Goal: Task Accomplishment & Management: Manage account settings

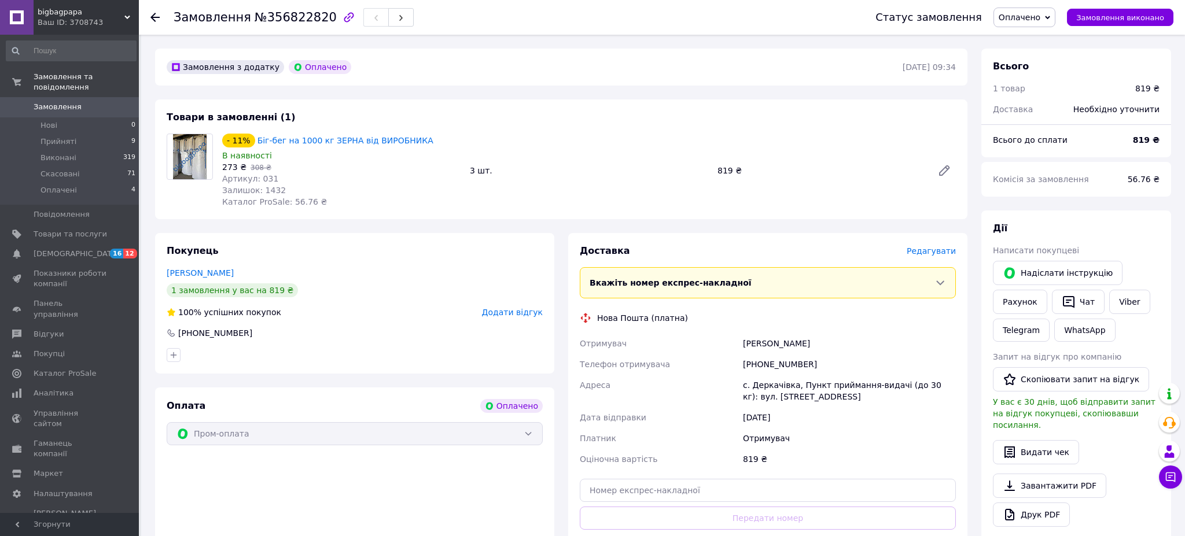
scroll to position [35, 0]
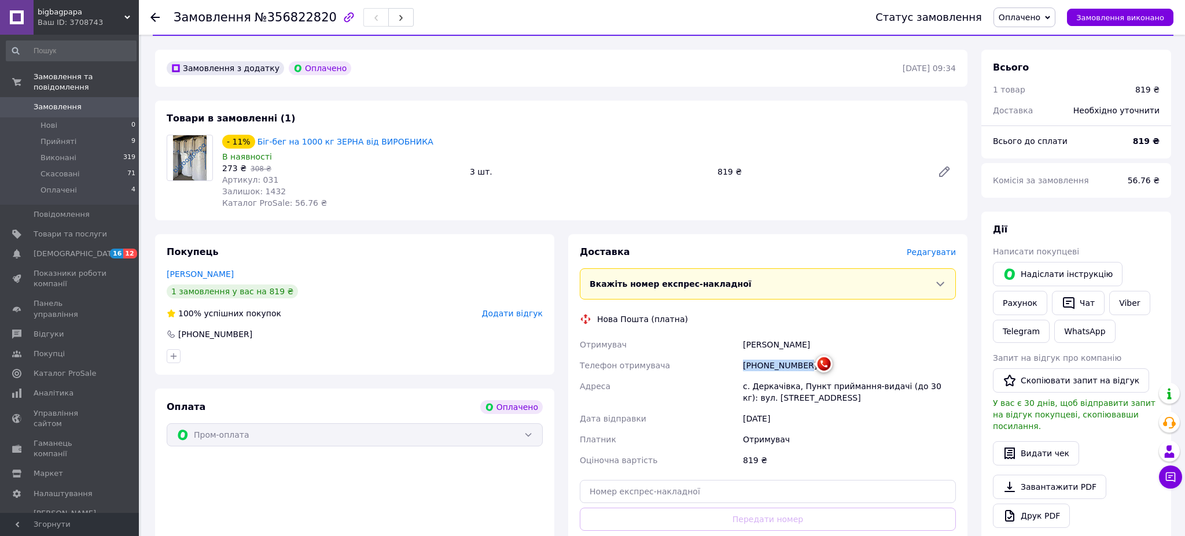
drag, startPoint x: 743, startPoint y: 365, endPoint x: 807, endPoint y: 365, distance: 63.7
click at [807, 365] on span "[PHONE_NUMBER]" at bounding box center [780, 365] width 74 height 9
copy span "[PHONE_NUMBER]"
paste input "20451225160084"
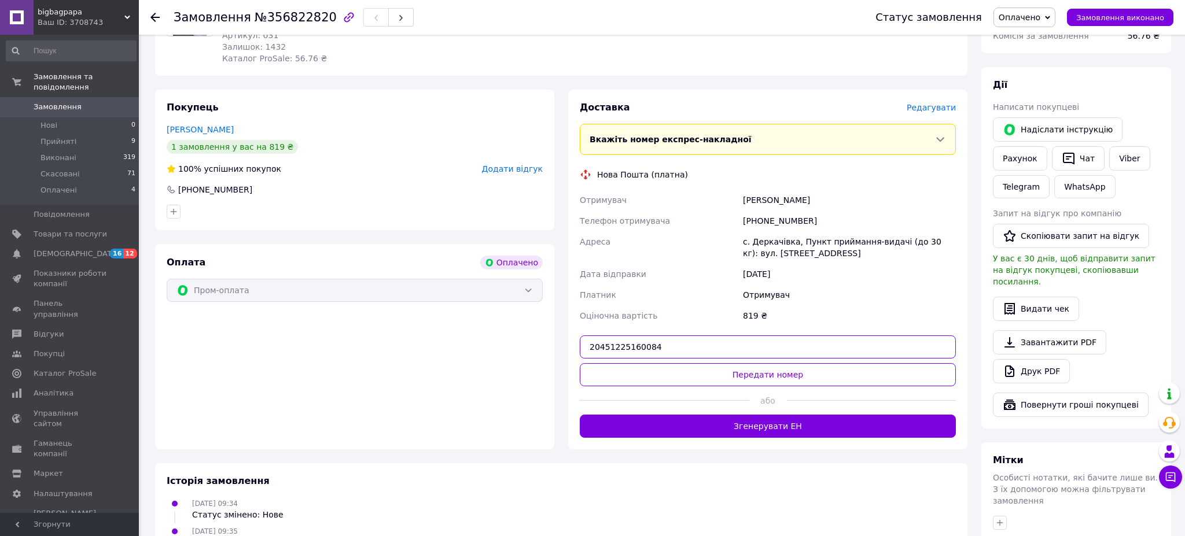
scroll to position [182, 0]
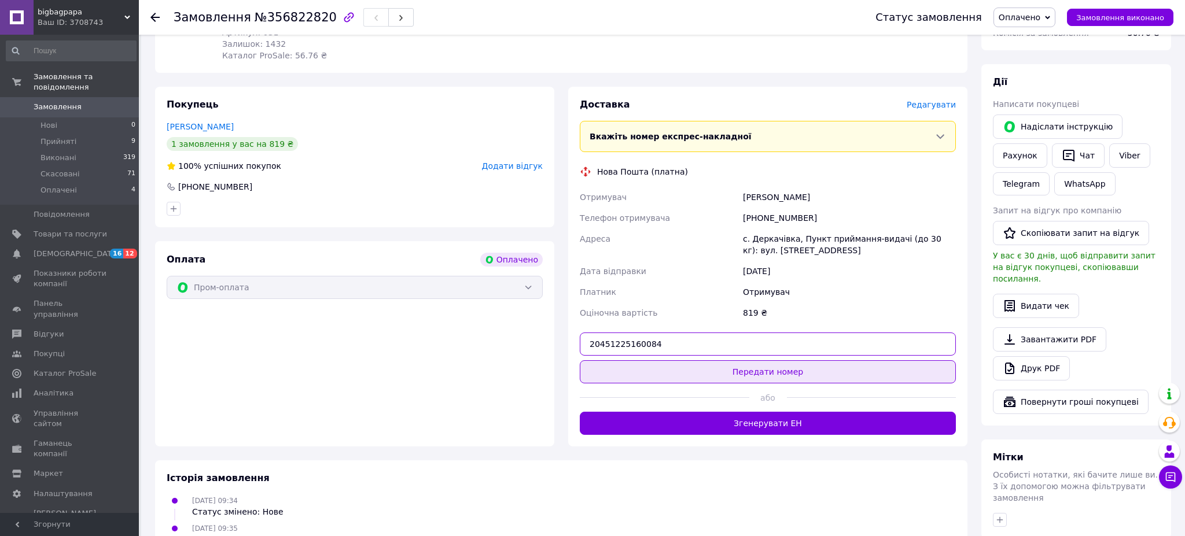
type input "20451225160084"
click at [713, 377] on button "Передати номер" at bounding box center [768, 371] width 376 height 23
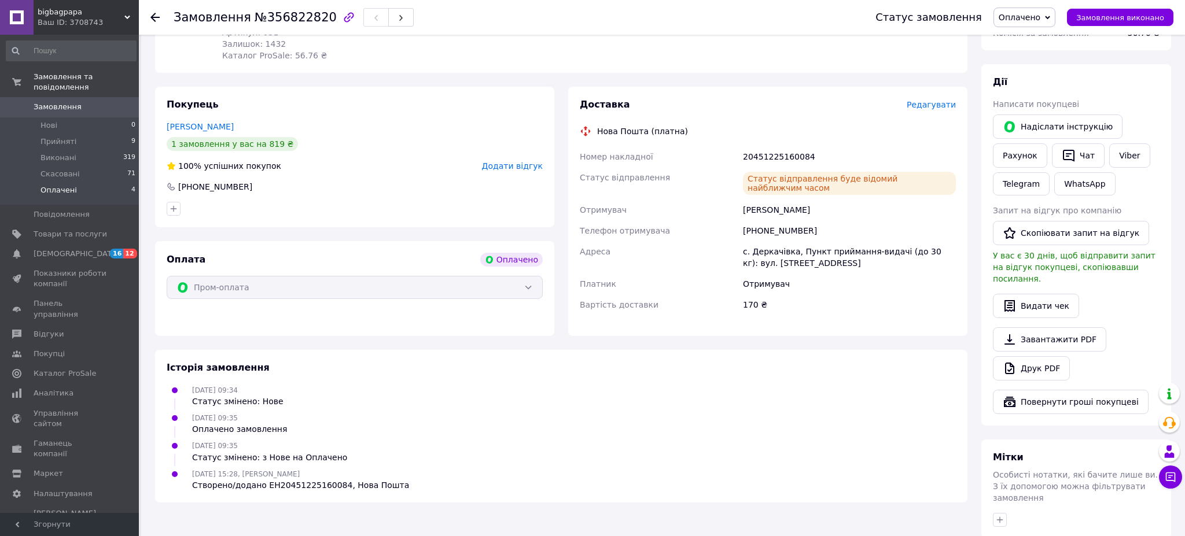
click at [54, 189] on span "Оплачені" at bounding box center [59, 190] width 36 height 10
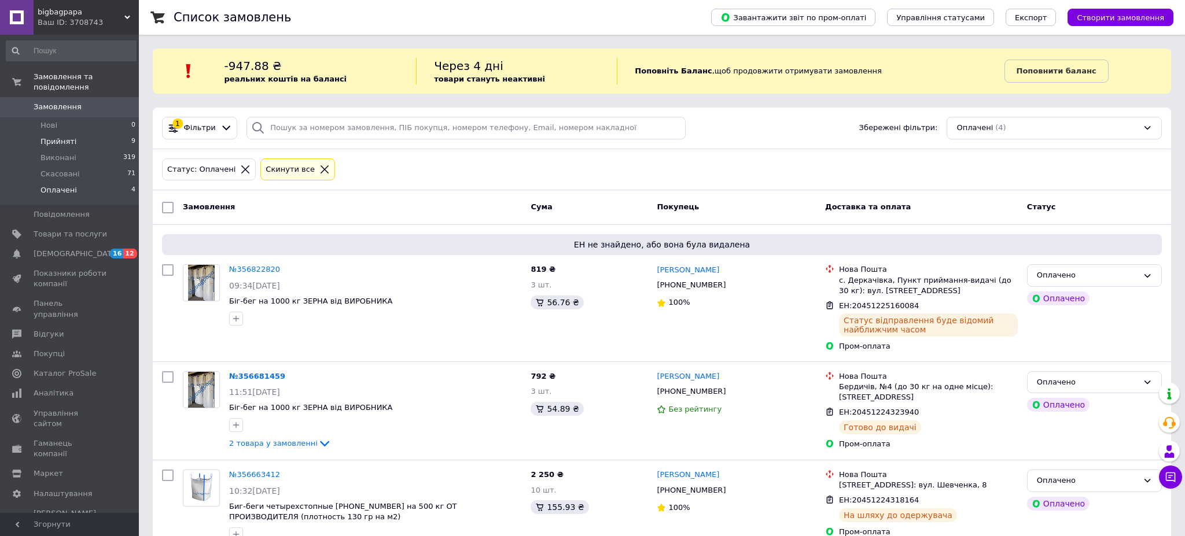
click at [59, 140] on span "Прийняті" at bounding box center [59, 142] width 36 height 10
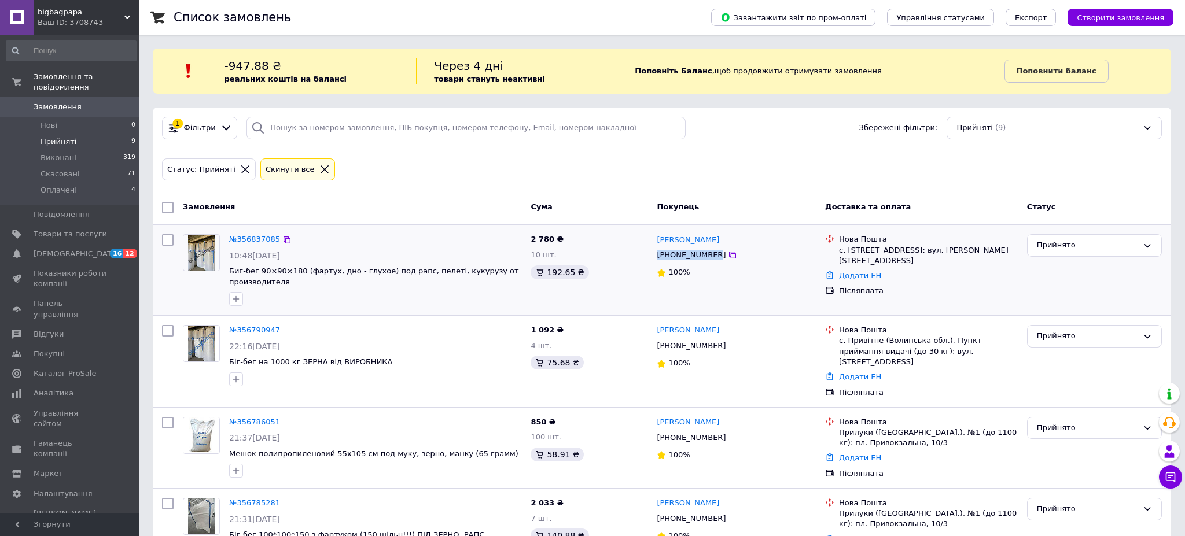
drag, startPoint x: 657, startPoint y: 257, endPoint x: 716, endPoint y: 256, distance: 58.5
click at [716, 256] on span "[PHONE_NUMBER]" at bounding box center [691, 255] width 69 height 9
copy span "[PHONE_NUMBER]"
click at [259, 243] on span "356837085" at bounding box center [258, 239] width 43 height 9
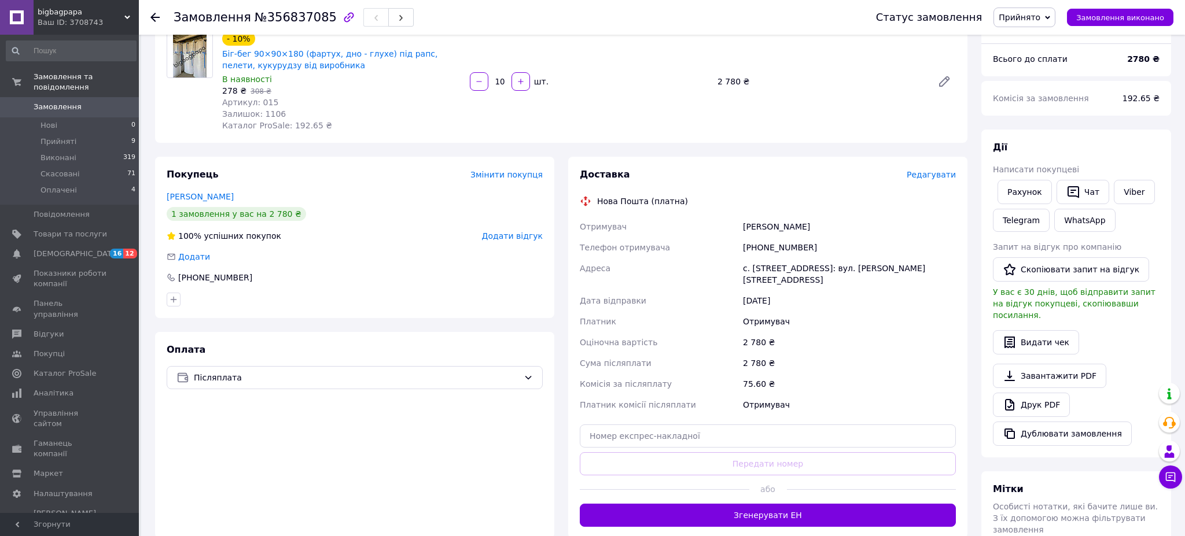
scroll to position [111, 0]
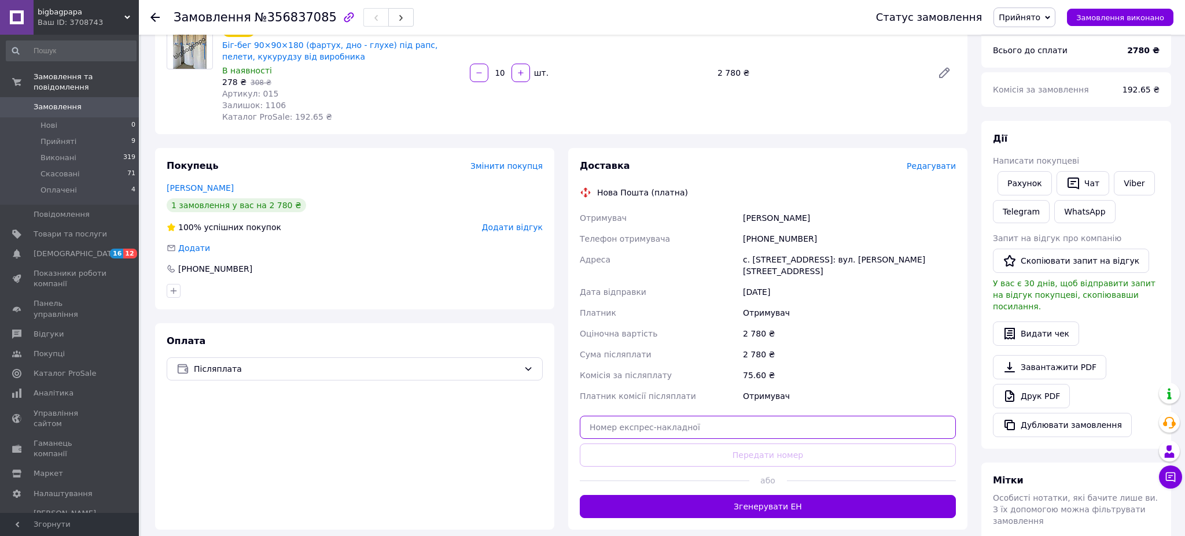
paste input "20451225168387"
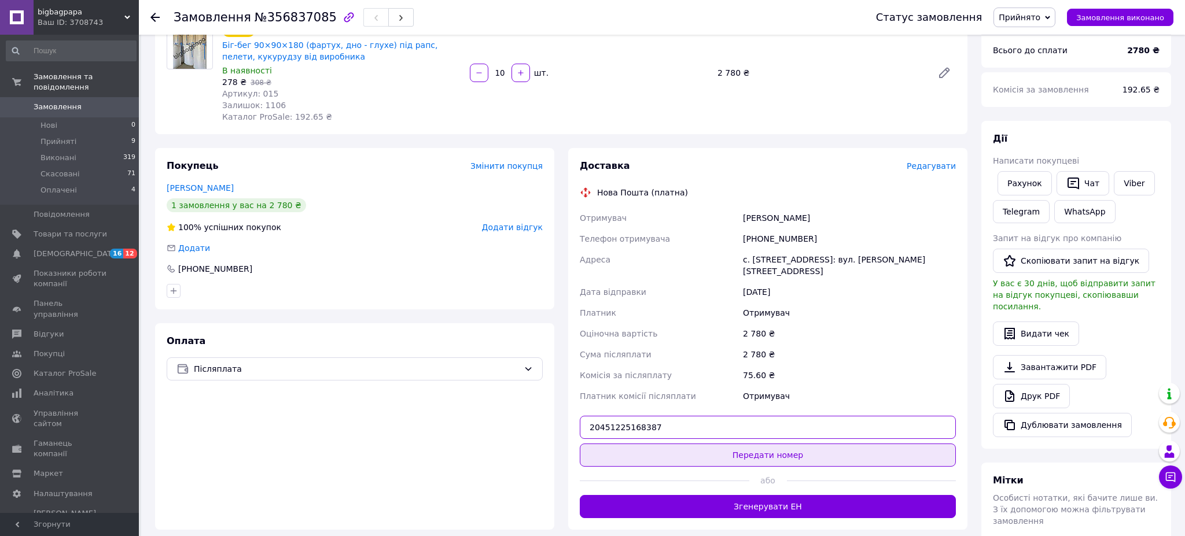
type input "20451225168387"
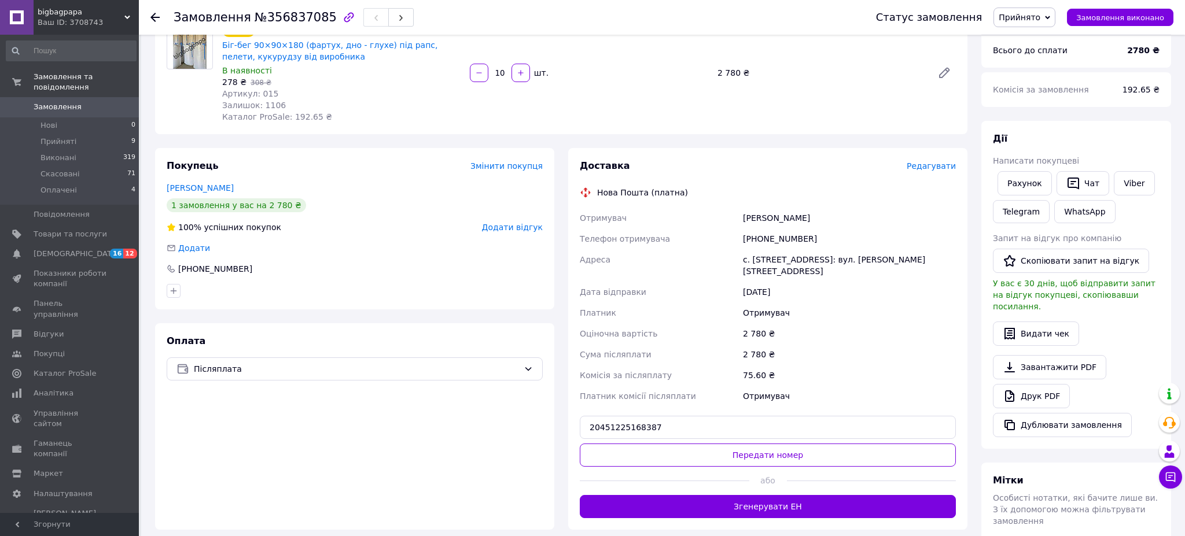
click at [643, 444] on button "Передати номер" at bounding box center [768, 455] width 376 height 23
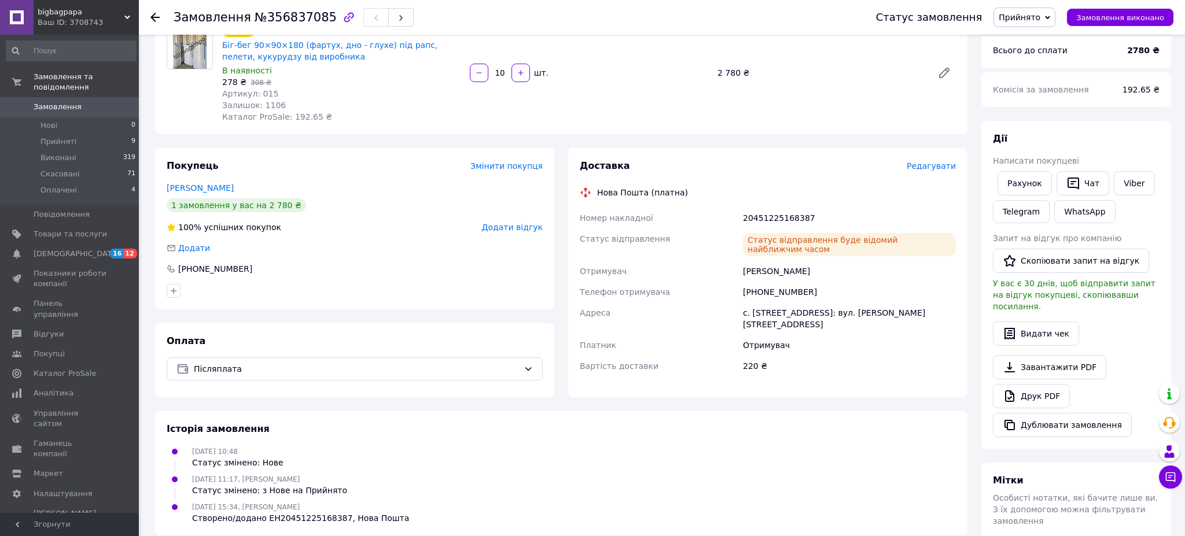
click at [159, 16] on icon at bounding box center [154, 17] width 9 height 9
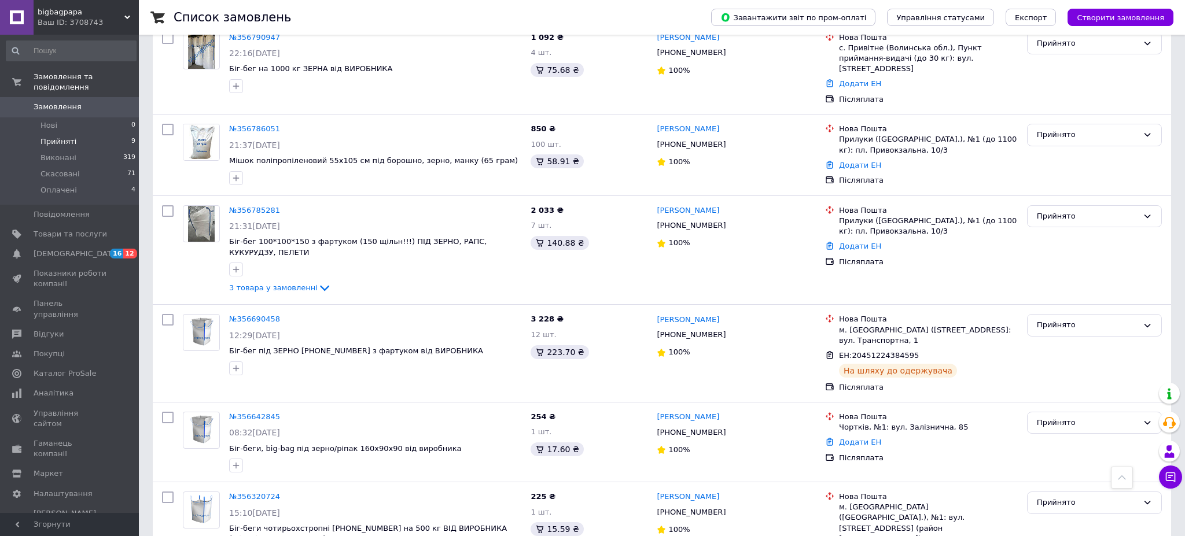
scroll to position [313, 0]
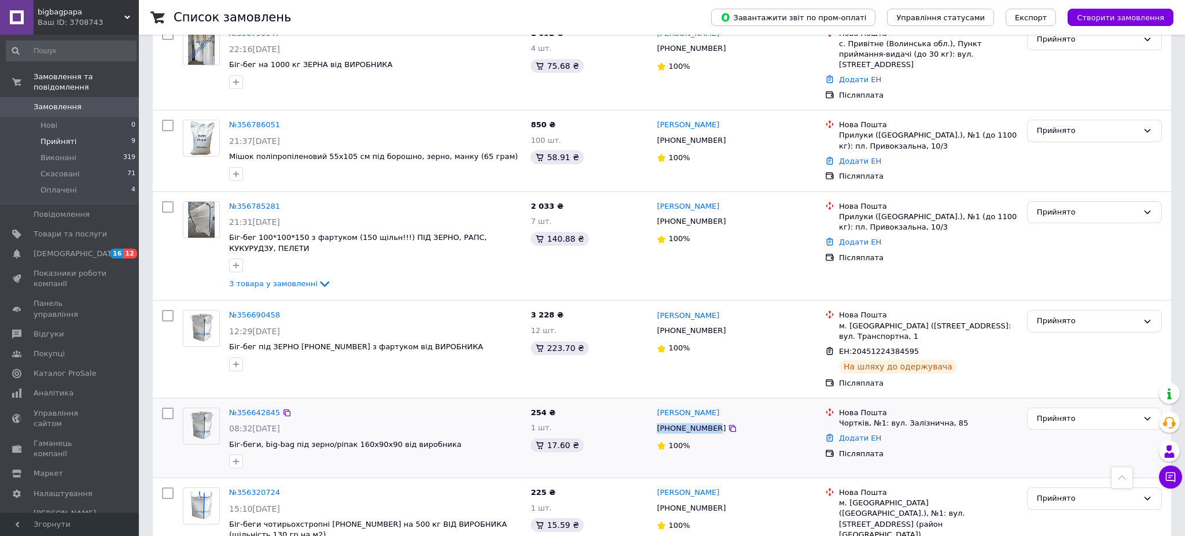
drag, startPoint x: 657, startPoint y: 408, endPoint x: 707, endPoint y: 408, distance: 49.8
click at [718, 424] on span "[PHONE_NUMBER]" at bounding box center [691, 428] width 69 height 9
copy span "[PHONE_NUMBER]"
click at [245, 409] on span "356642845" at bounding box center [258, 413] width 43 height 9
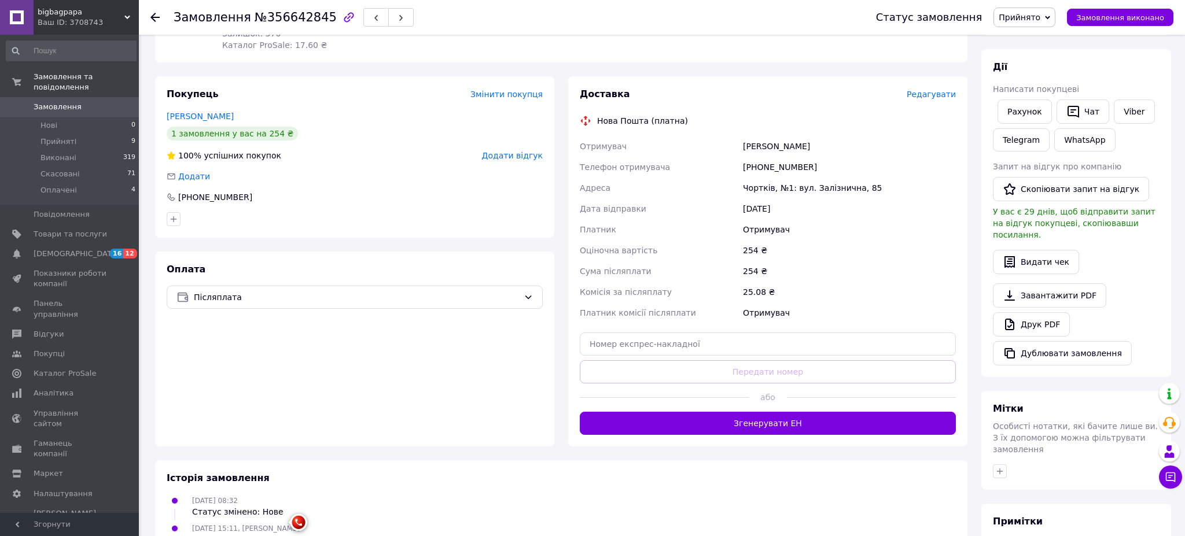
scroll to position [180, 0]
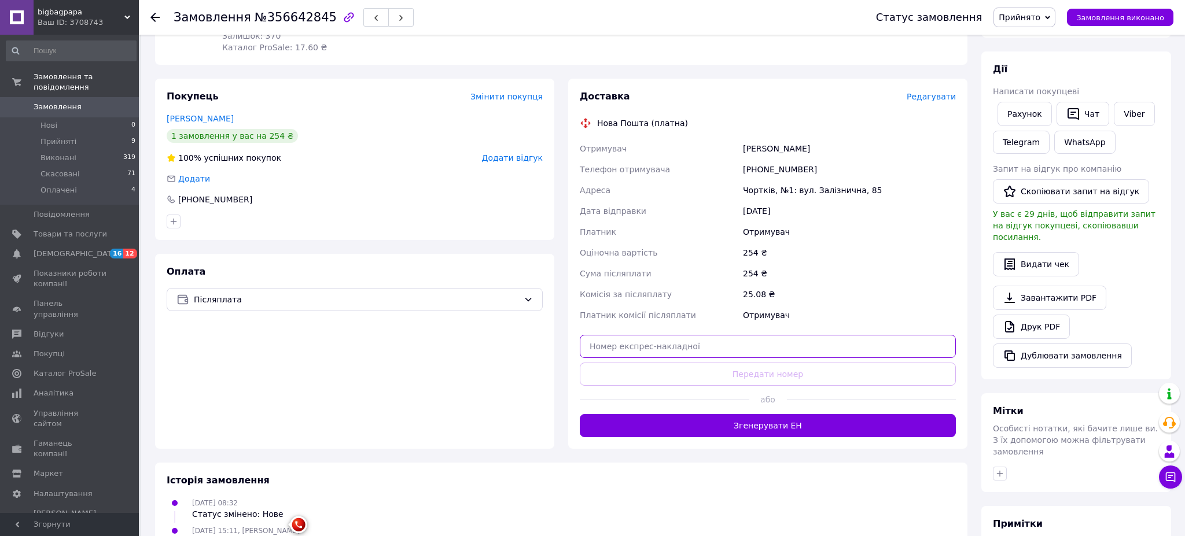
paste input "20451225172504"
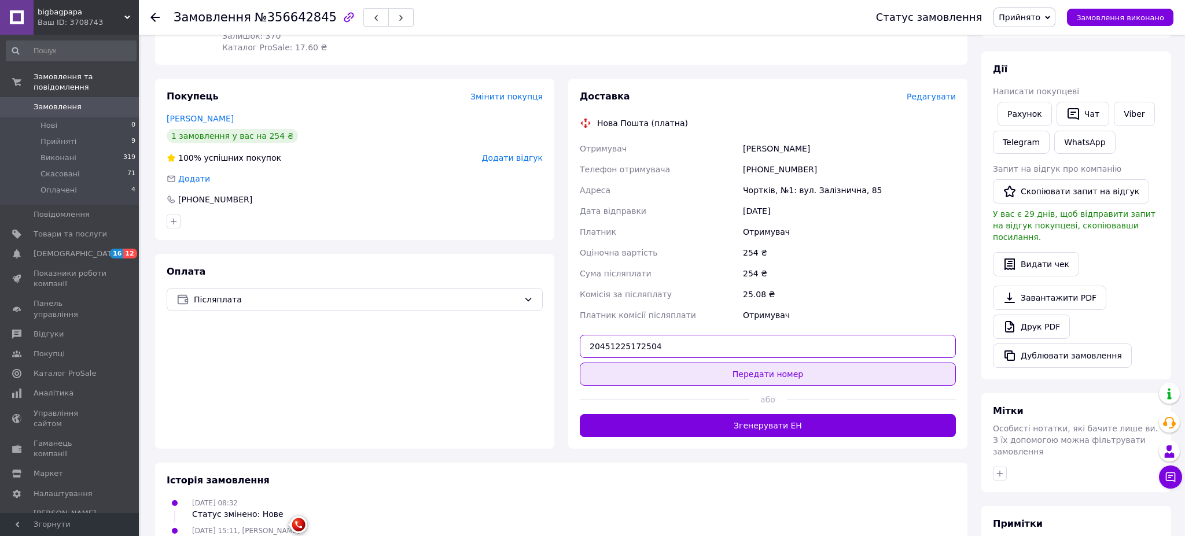
type input "20451225172504"
click at [675, 363] on button "Передати номер" at bounding box center [768, 374] width 376 height 23
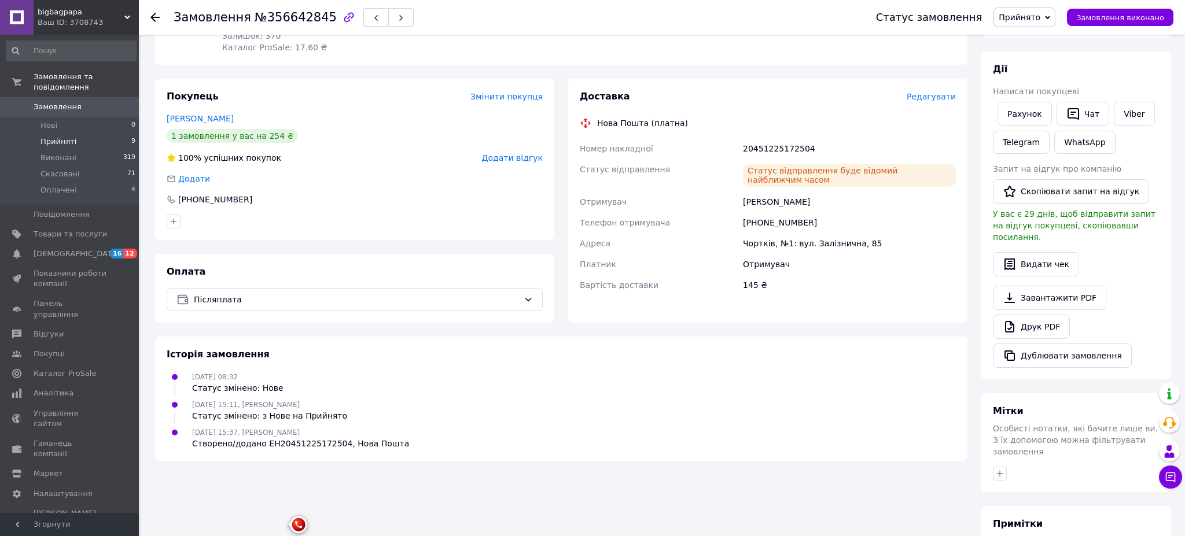
click at [81, 142] on li "Прийняті 9" at bounding box center [71, 142] width 142 height 16
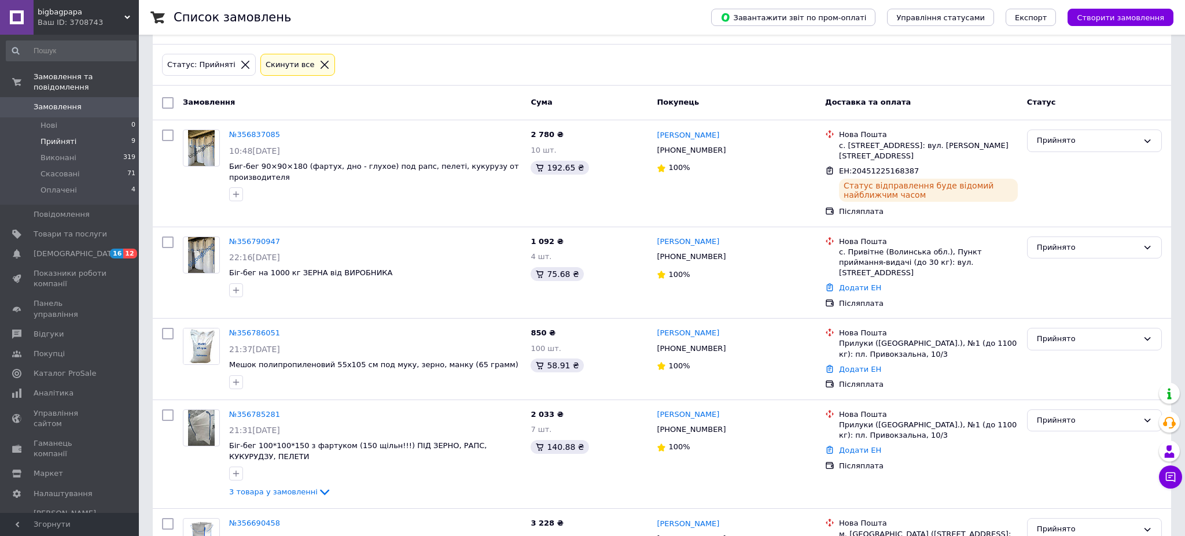
scroll to position [106, 0]
